Goal: Task Accomplishment & Management: Complete application form

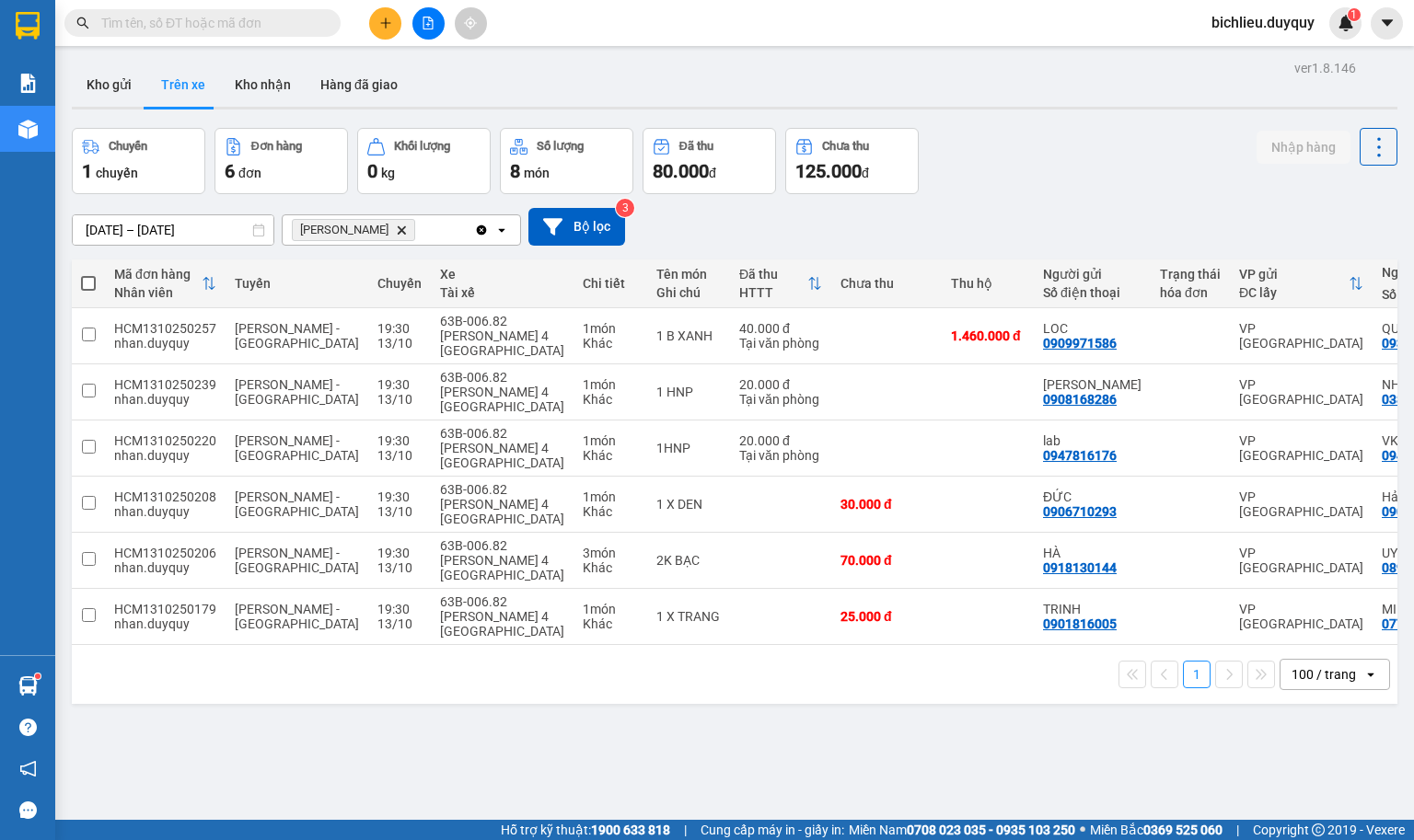
click at [396, 233] on icon "Delete" at bounding box center [401, 230] width 11 height 11
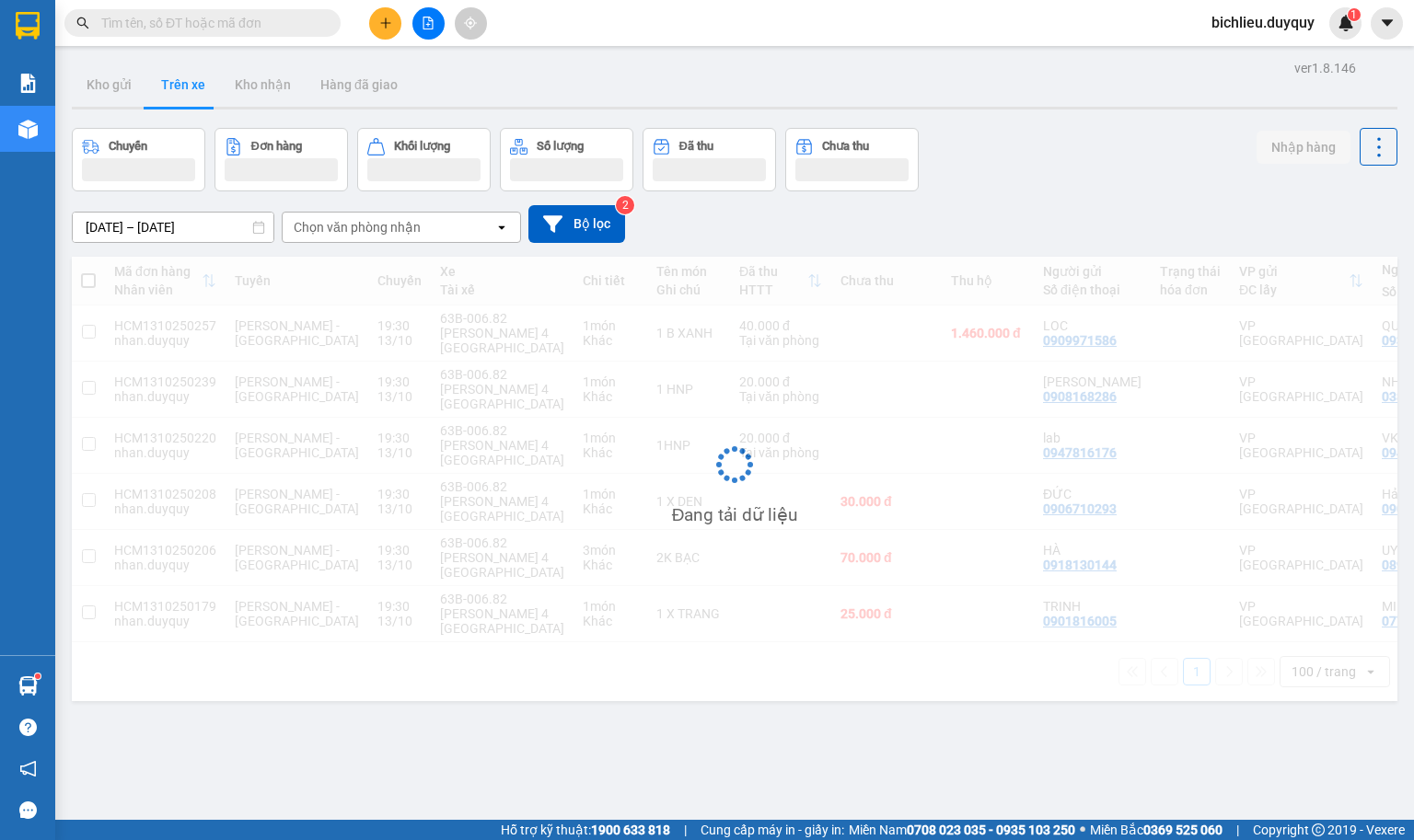
click at [432, 227] on div "Chọn văn phòng nhận" at bounding box center [388, 227] width 212 height 30
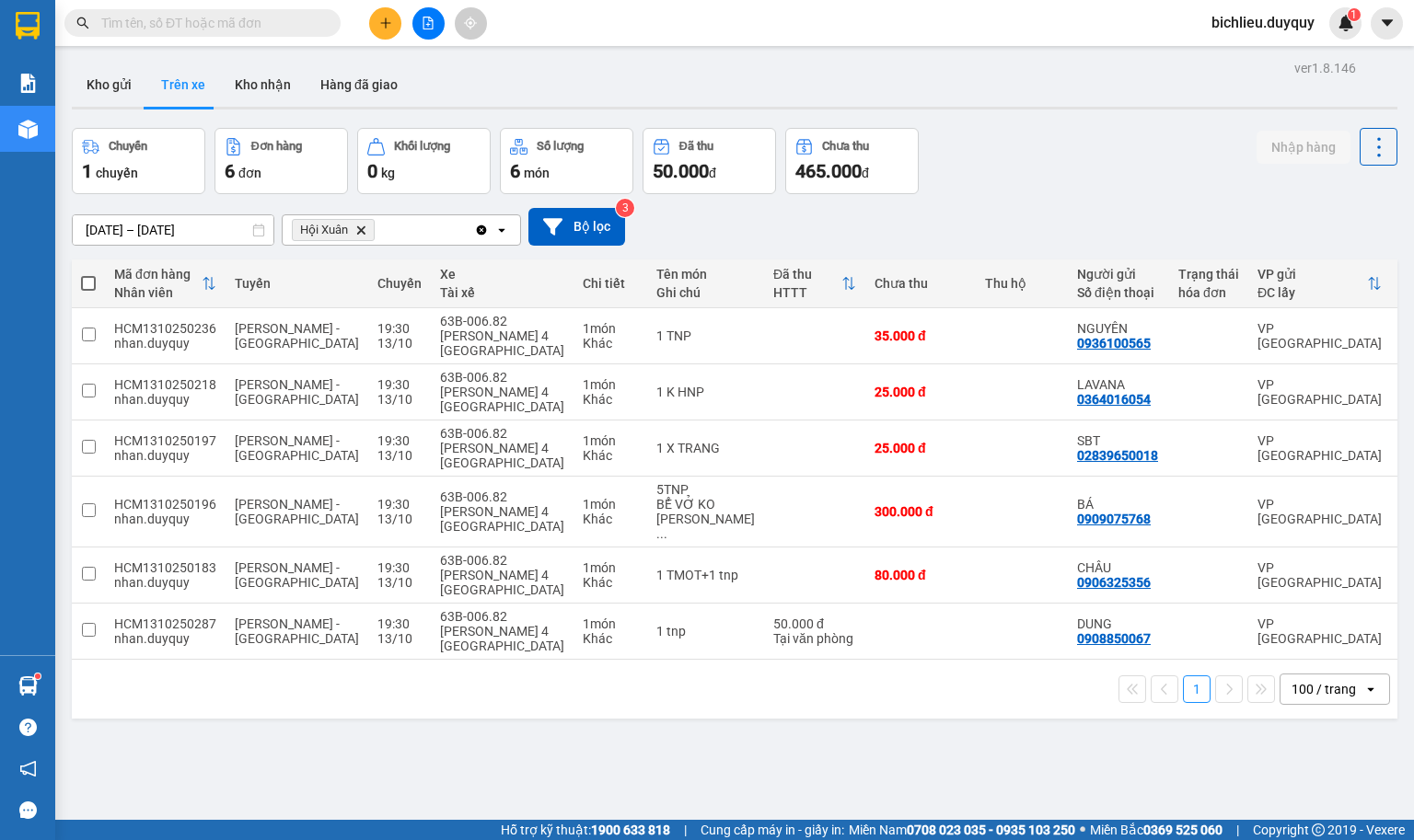
click at [360, 229] on icon "Hội Xuân, close by backspace" at bounding box center [361, 229] width 9 height 9
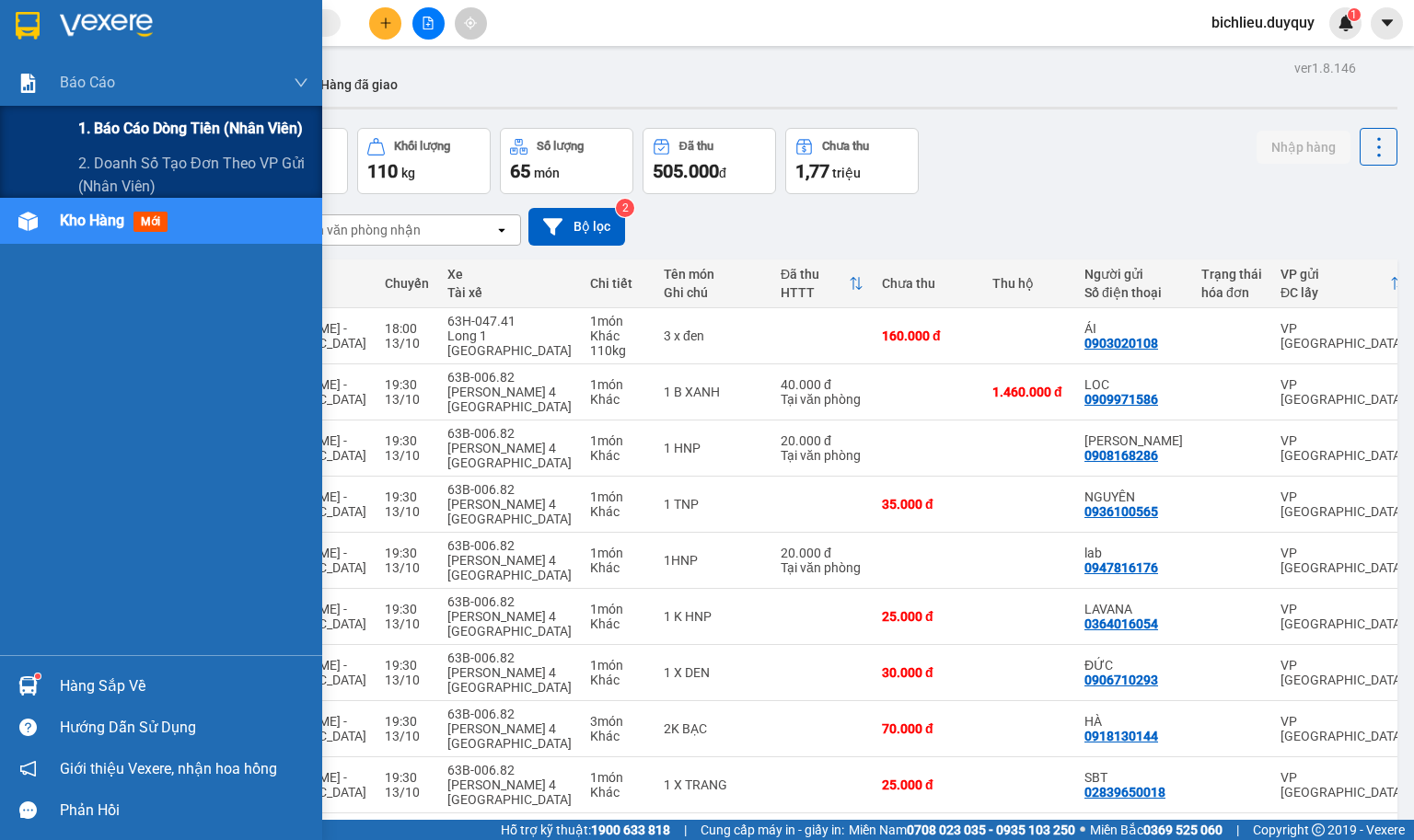
click at [108, 122] on span "1. Báo cáo dòng tiền (nhân viên)" at bounding box center [191, 128] width 224 height 23
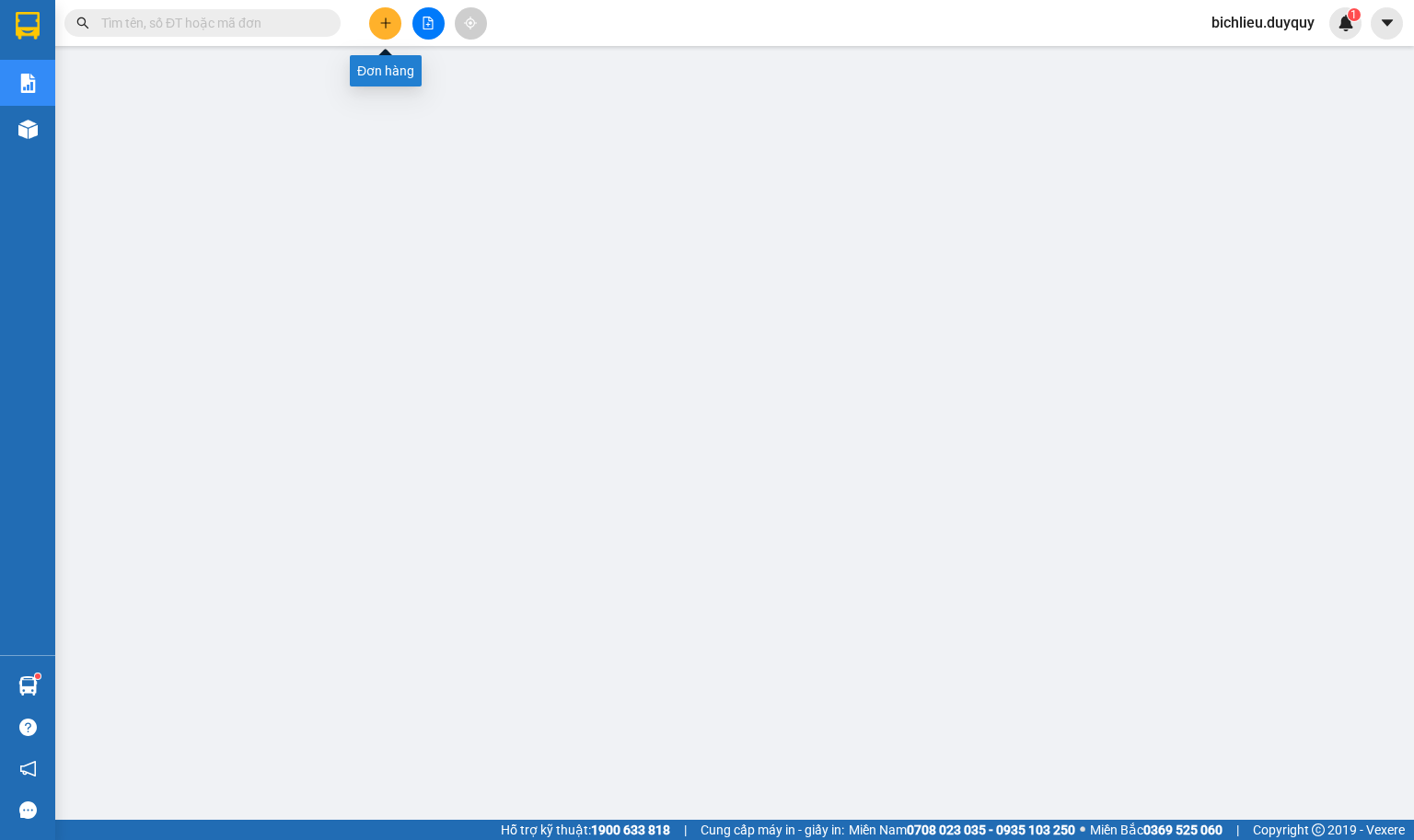
click at [373, 14] on button at bounding box center [385, 24] width 33 height 33
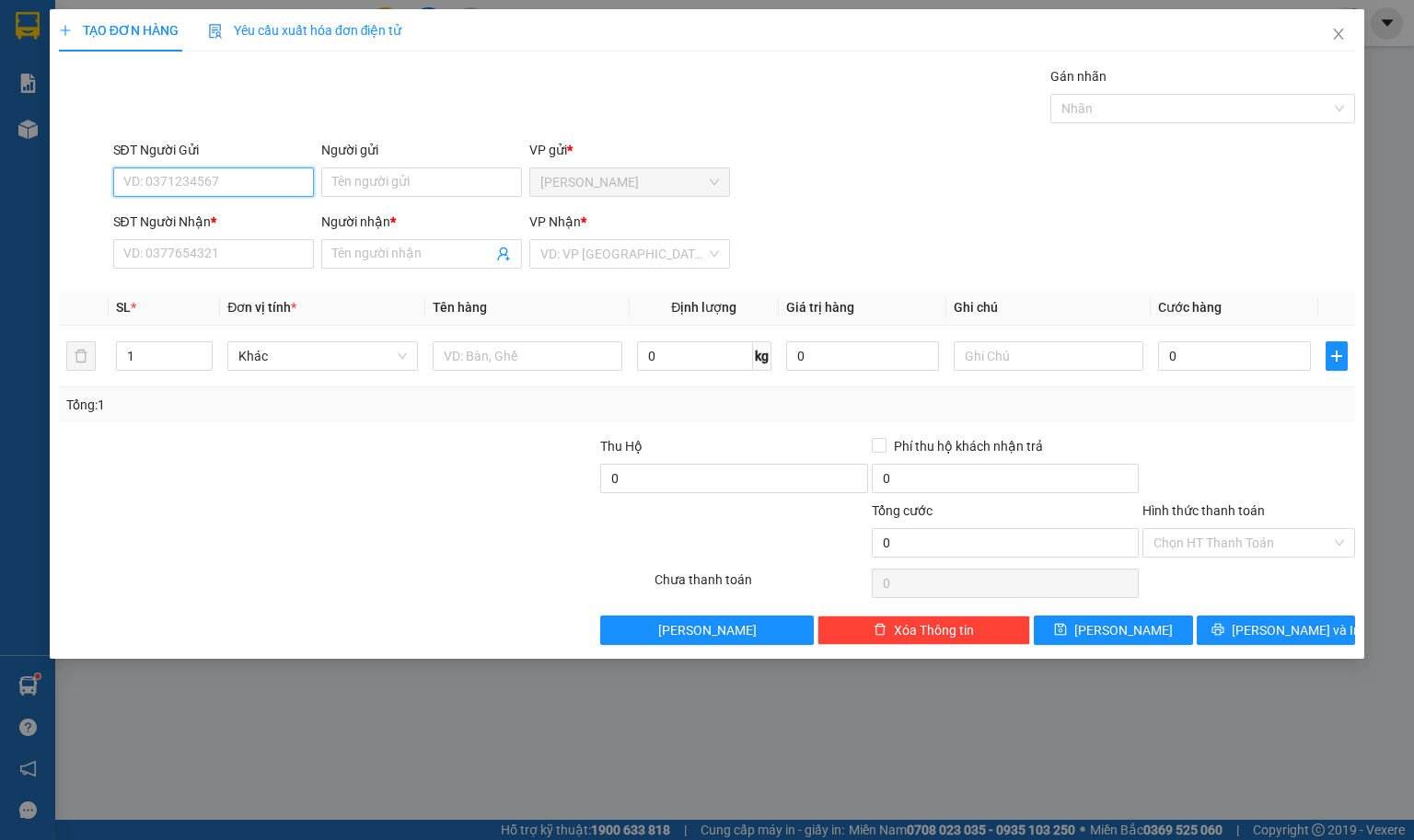
click at [132, 171] on input "SĐT Người Gửi" at bounding box center [213, 182] width 200 height 30
type input "0708939779"
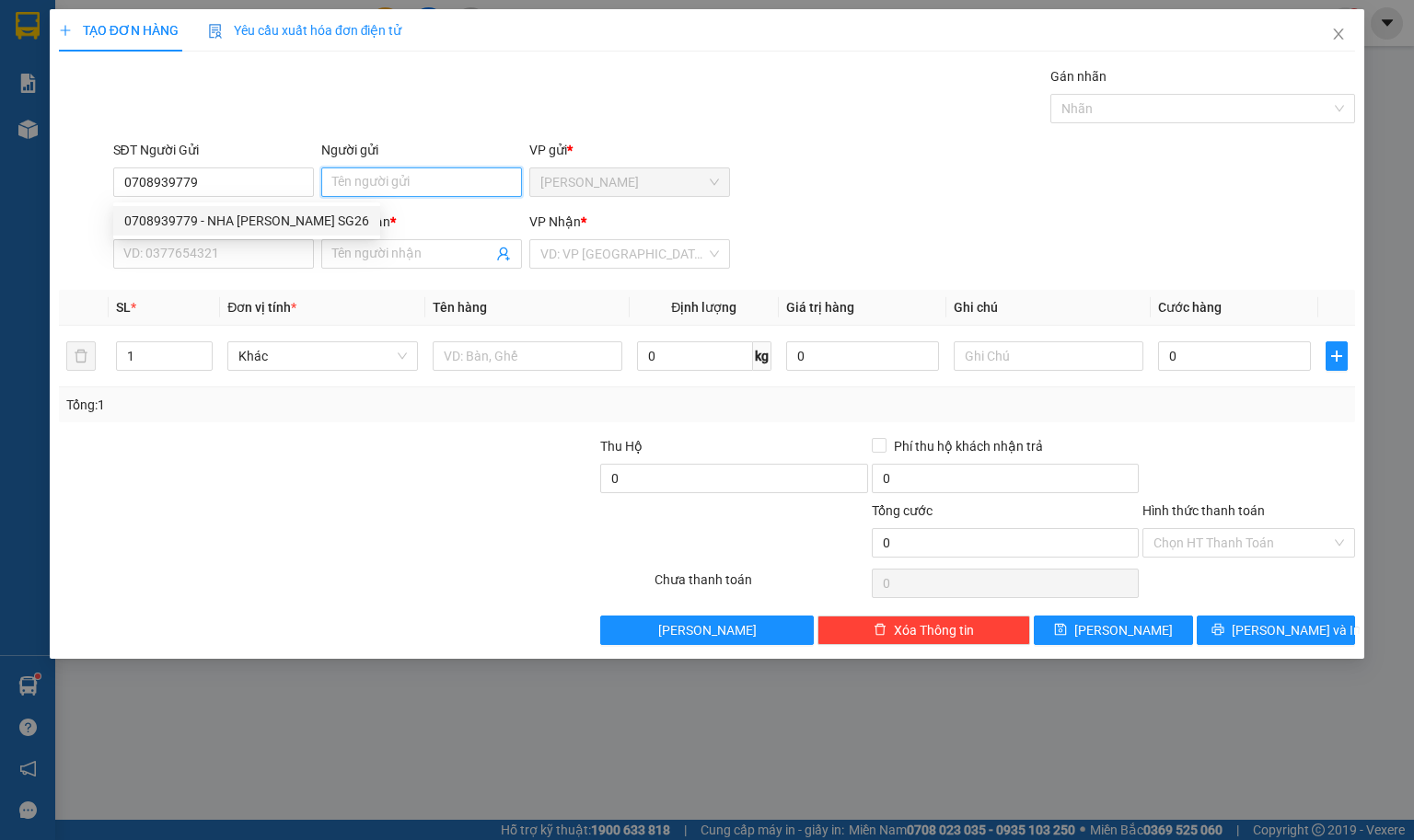
click at [348, 196] on input "Người gửi" at bounding box center [421, 182] width 200 height 30
click at [453, 192] on input "NHAKHOASG V26" at bounding box center [421, 182] width 200 height 30
type input "NHAKHOASG 26"
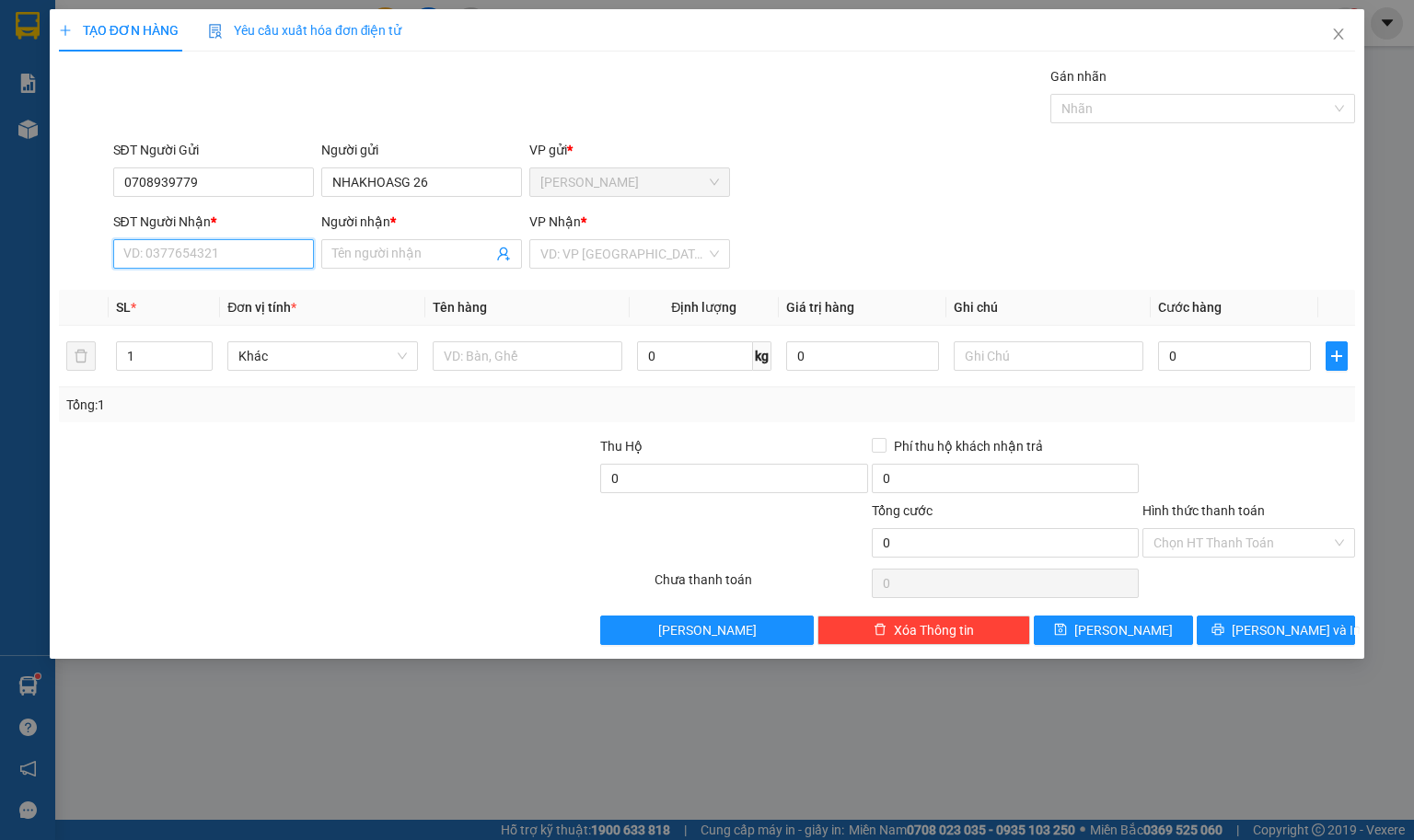
click at [186, 260] on input "SĐT Người Nhận *" at bounding box center [213, 254] width 200 height 30
type input "0976297179"
click at [360, 261] on input "Người nhận *" at bounding box center [412, 254] width 160 height 20
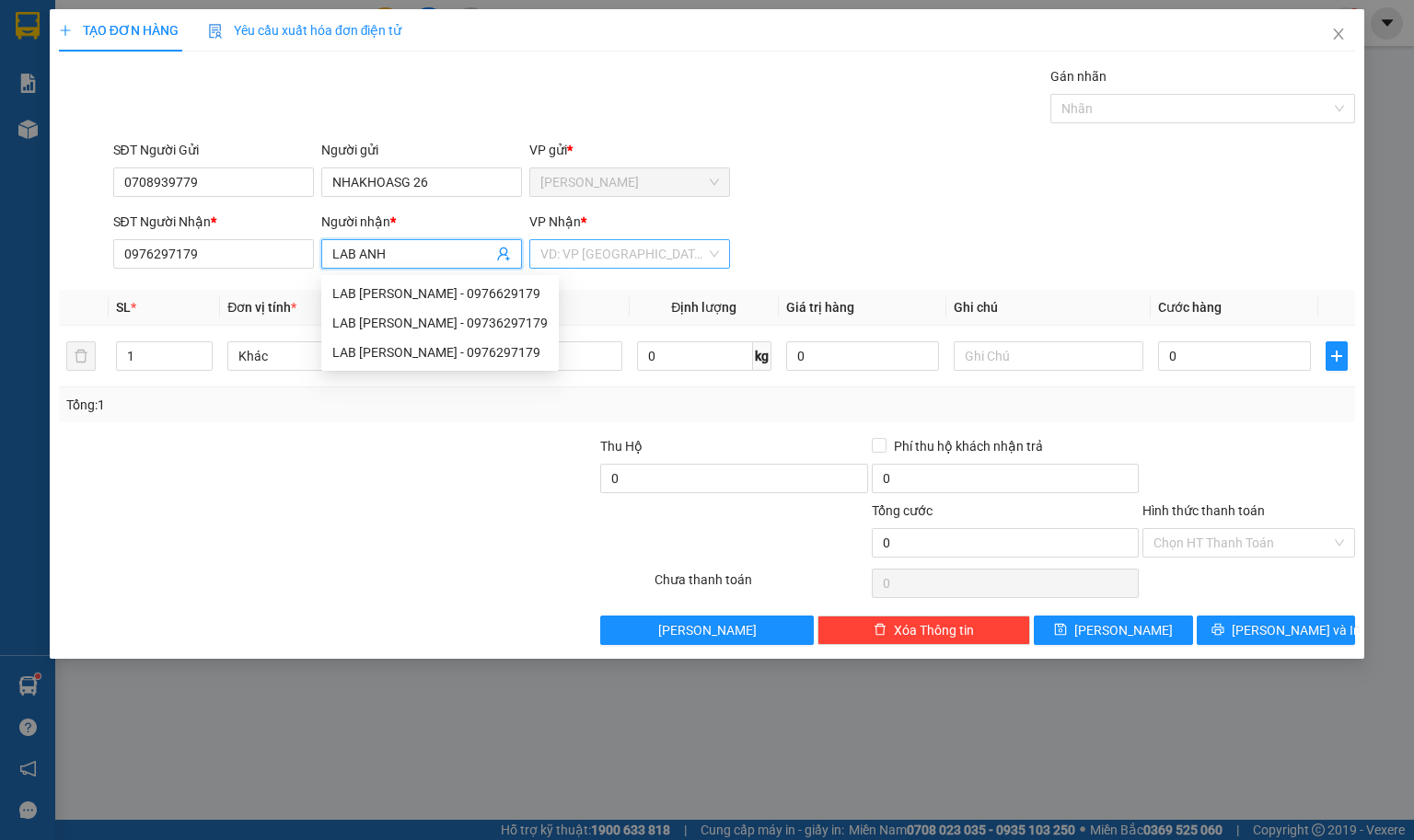
type input "LAB ANH"
click at [600, 251] on input "search" at bounding box center [623, 254] width 166 height 28
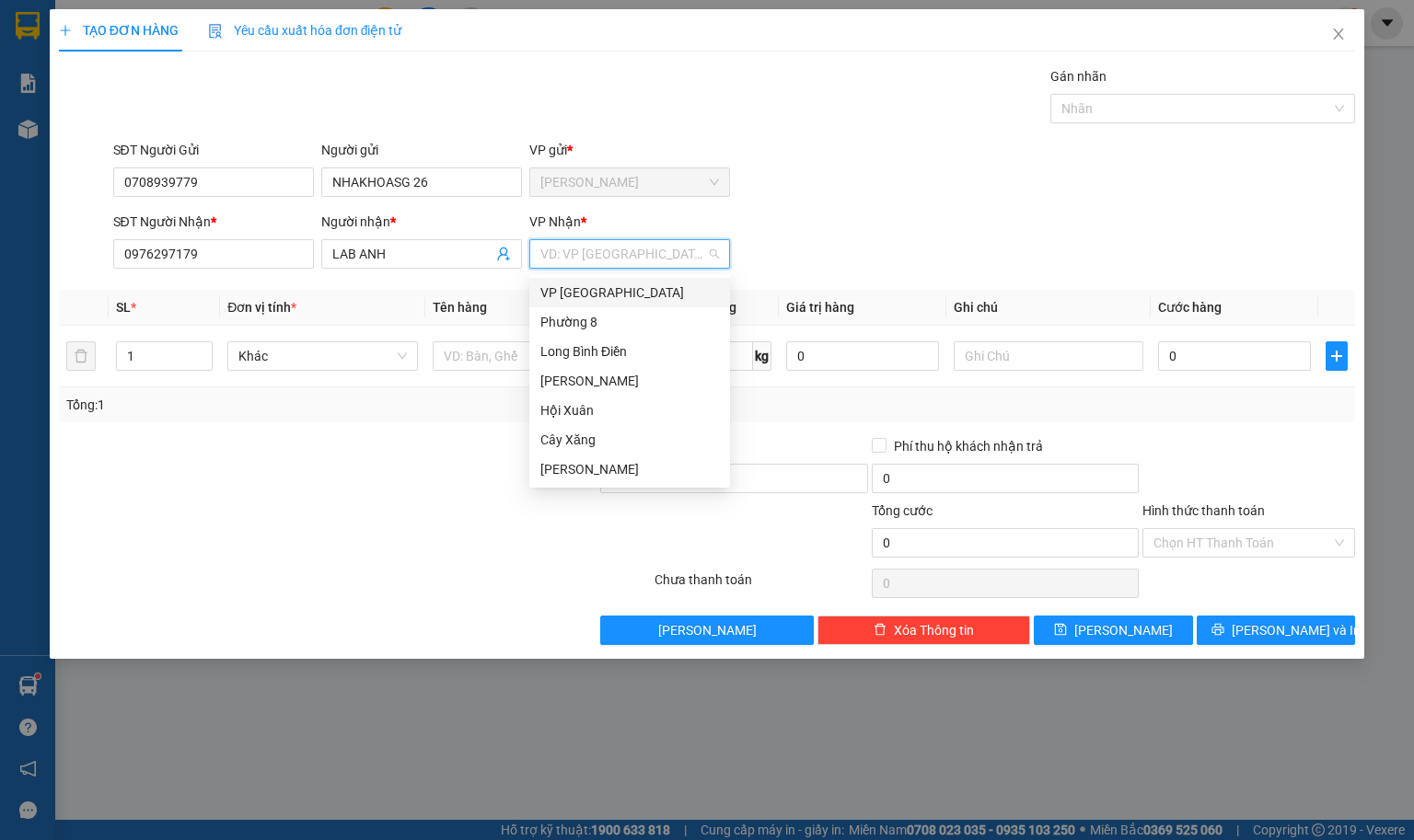
click at [555, 302] on div "VP [GEOGRAPHIC_DATA]" at bounding box center [629, 292] width 178 height 20
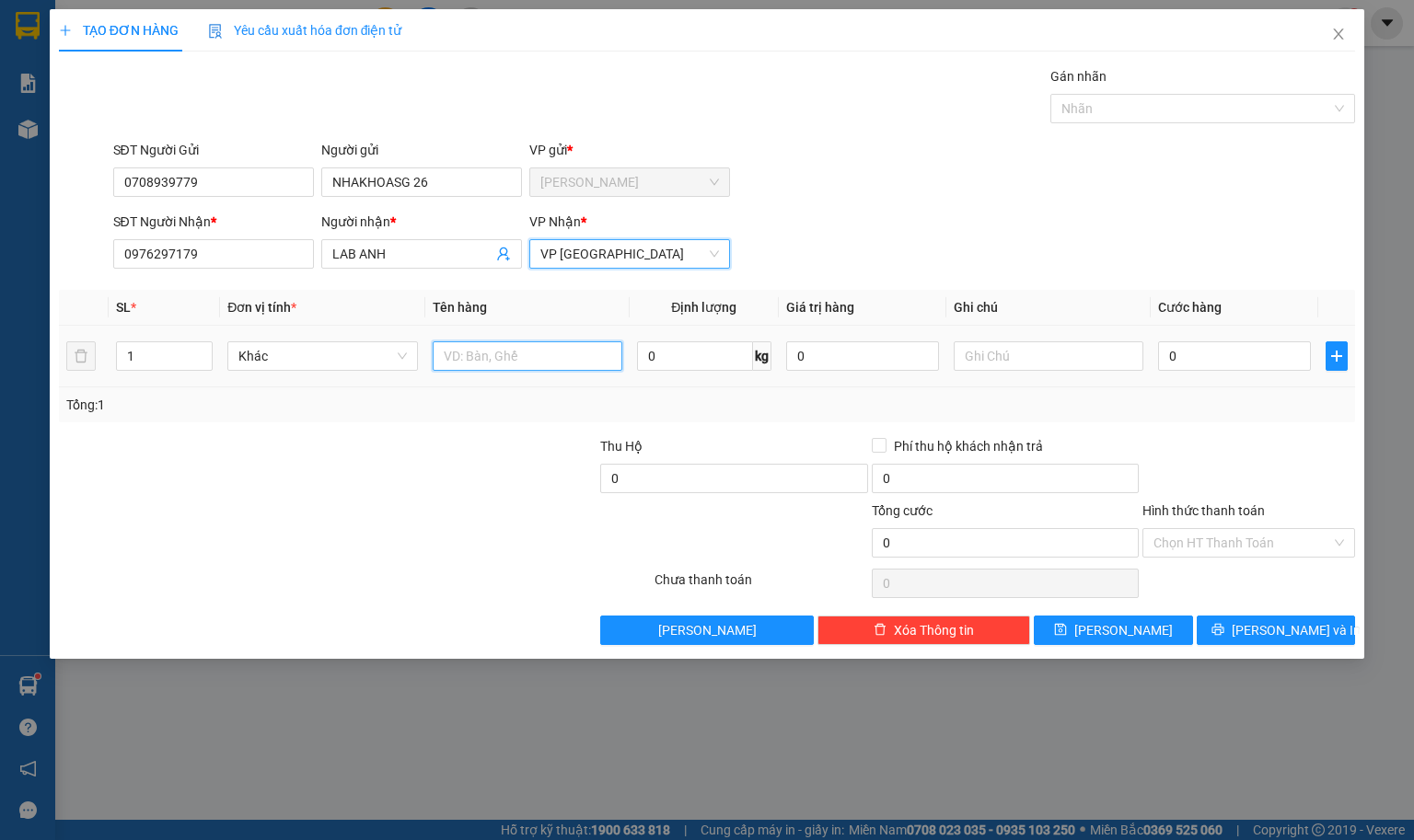
click at [522, 357] on input "text" at bounding box center [527, 355] width 190 height 30
type input "1HNP"
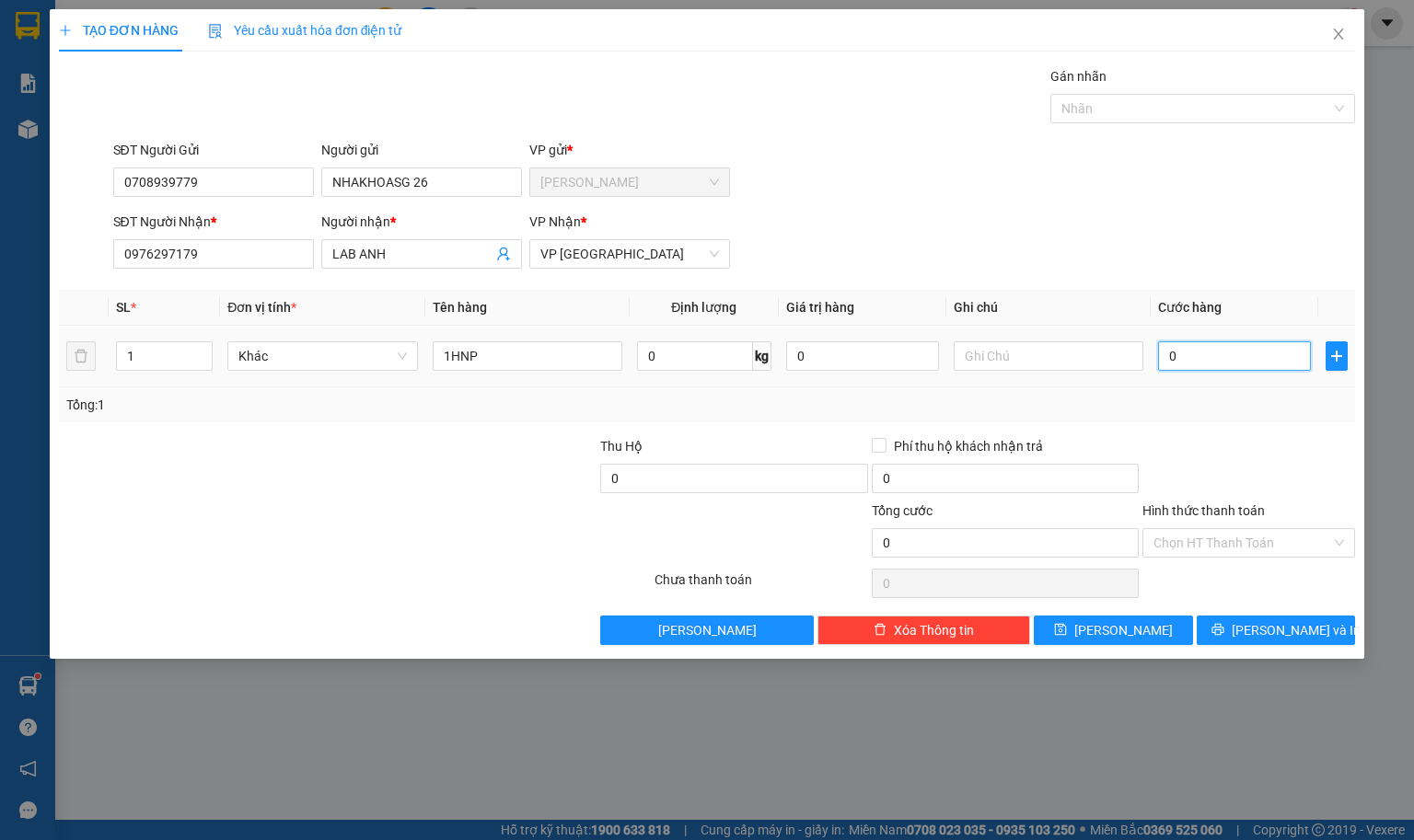
click at [1196, 359] on input "0" at bounding box center [1233, 355] width 152 height 30
type input "2"
type input "20"
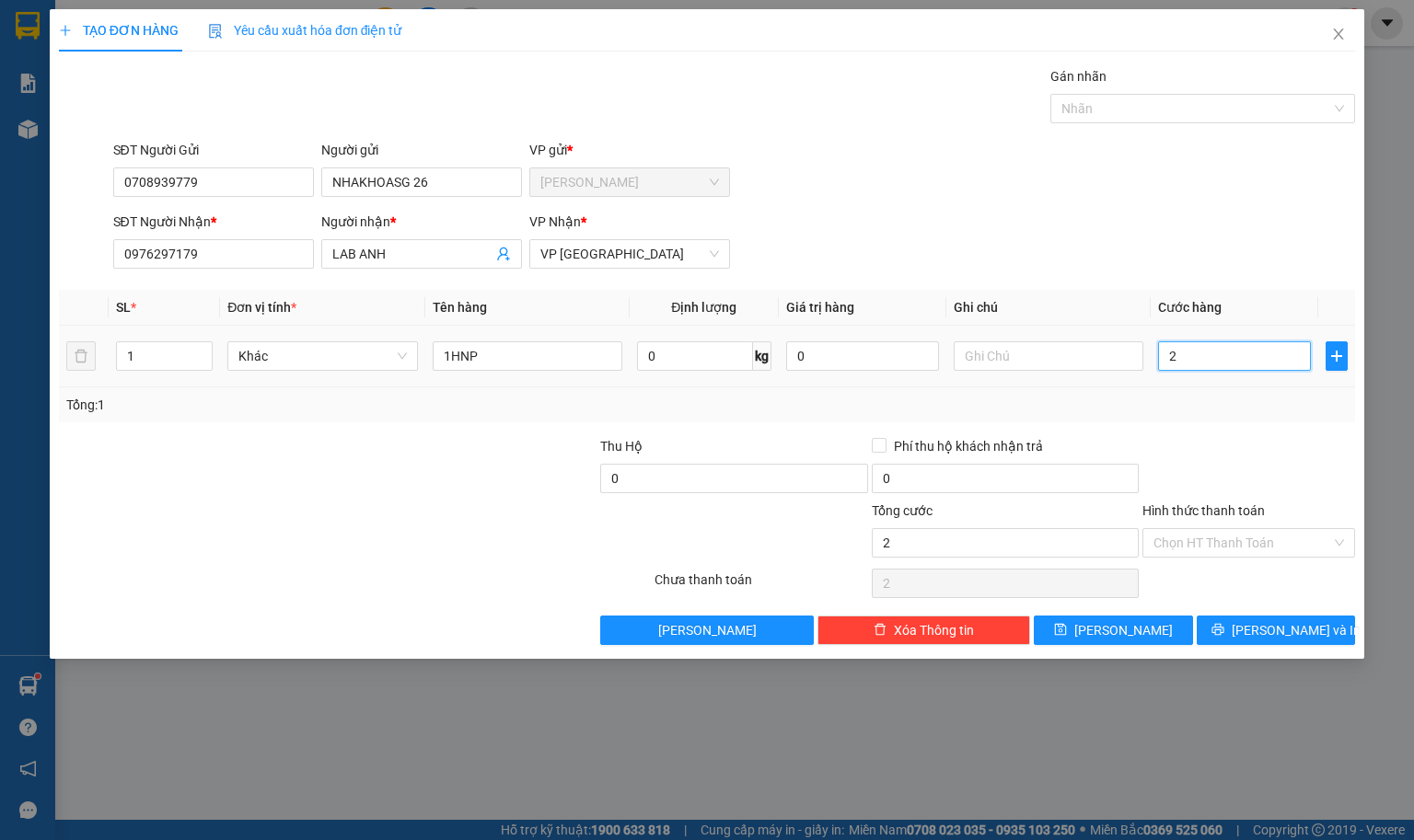
type input "20"
type input "200"
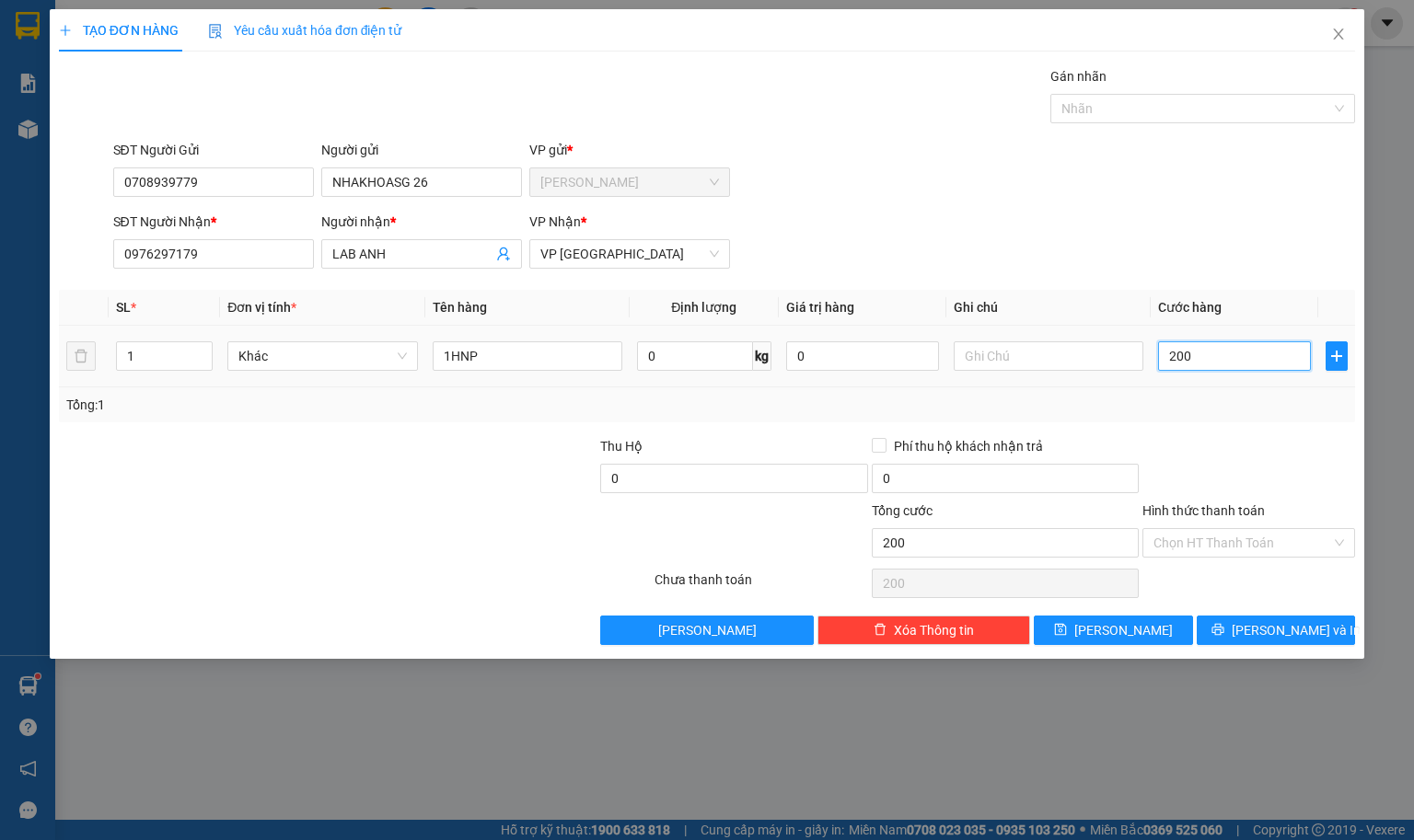
type input "2.000"
type input "20.000"
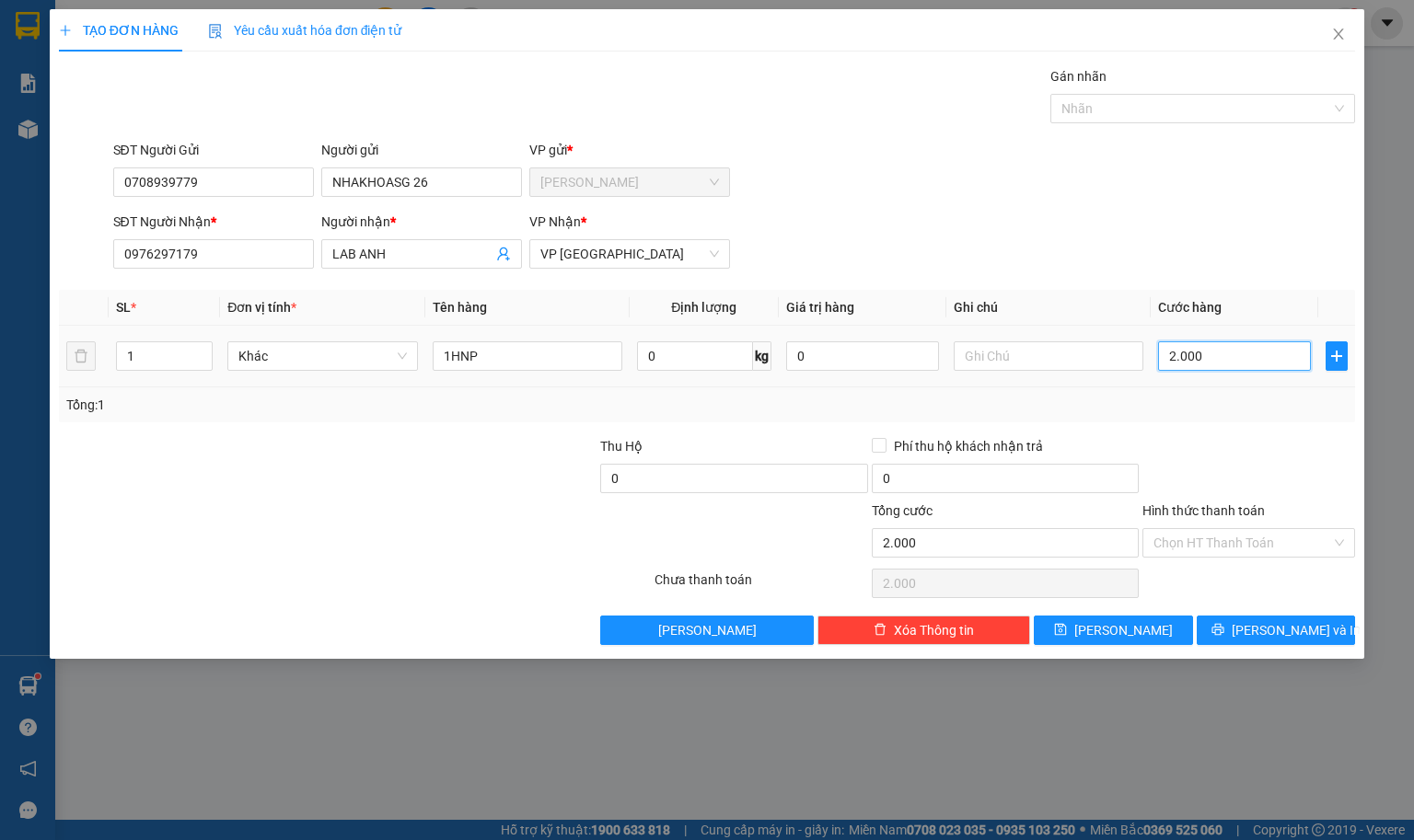
type input "20.000"
click at [1248, 624] on button "[PERSON_NAME] và In" at bounding box center [1276, 630] width 159 height 30
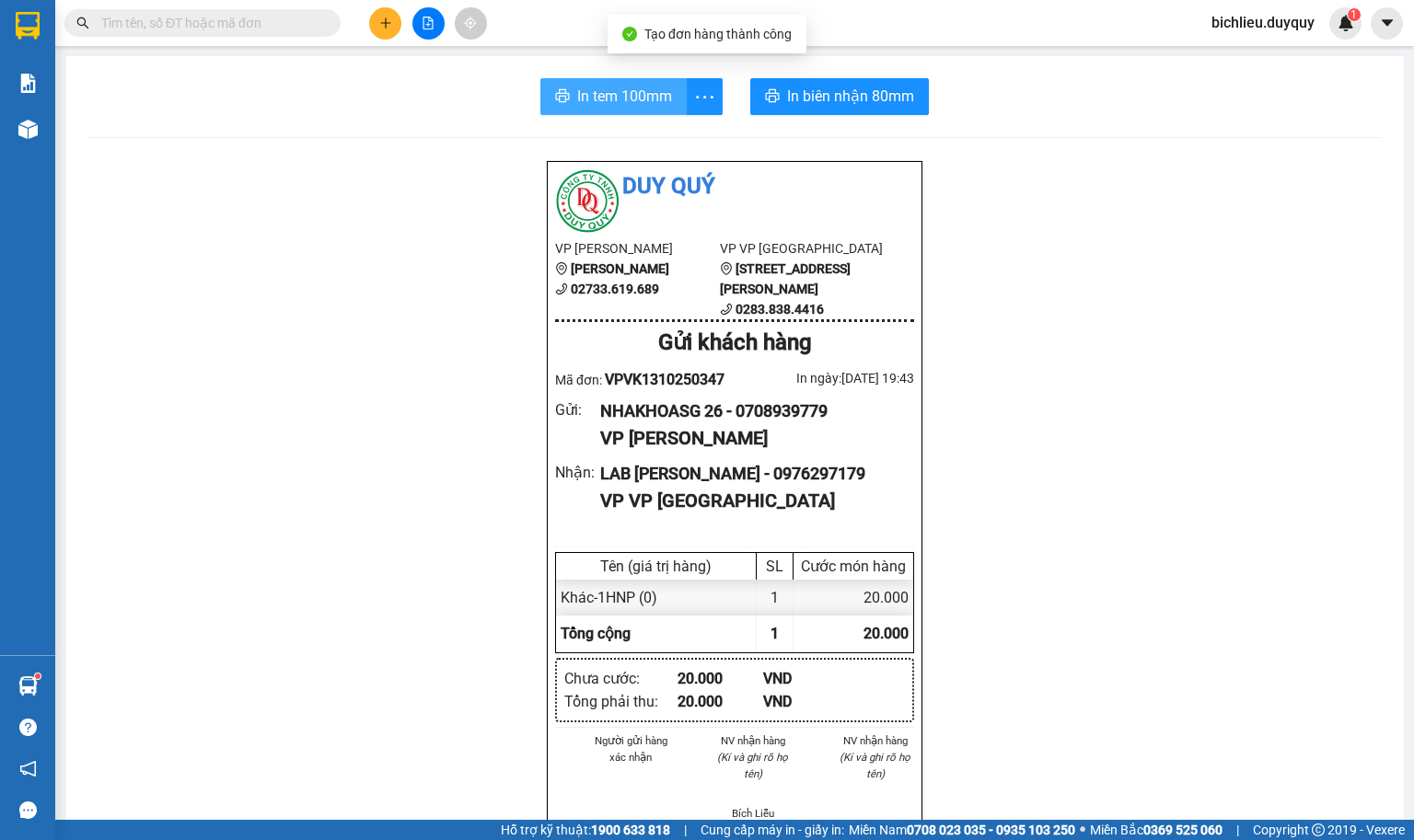
click at [578, 86] on span "In tem 100mm" at bounding box center [624, 96] width 95 height 23
